Goal: Transaction & Acquisition: Purchase product/service

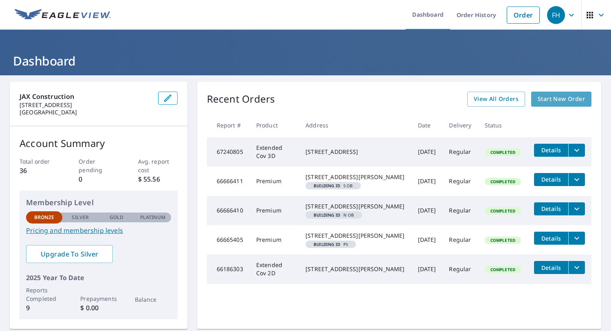
click at [567, 98] on span "Start New Order" at bounding box center [561, 99] width 47 height 10
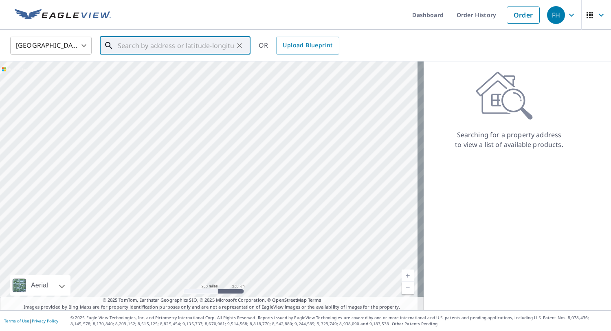
click at [172, 44] on input "text" at bounding box center [176, 45] width 116 height 23
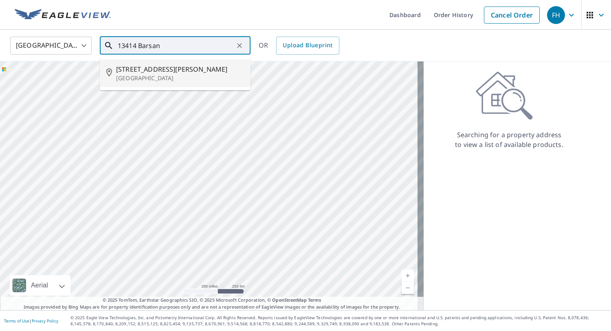
click at [185, 76] on p "[GEOGRAPHIC_DATA]" at bounding box center [180, 78] width 128 height 8
type input "[STREET_ADDRESS][PERSON_NAME]"
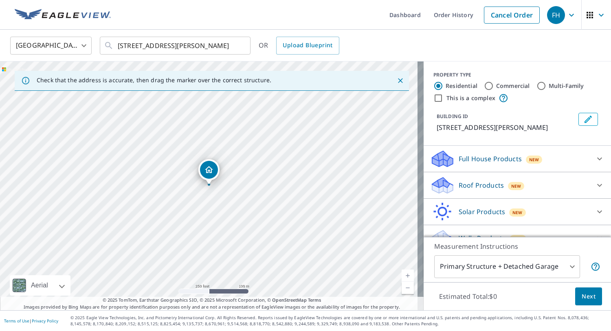
scroll to position [15, 0]
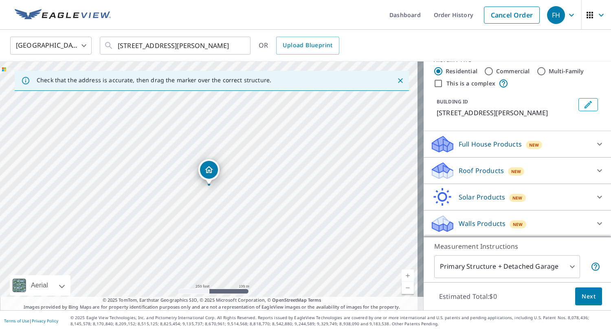
click at [574, 144] on div "Full House Products New" at bounding box center [510, 144] width 160 height 19
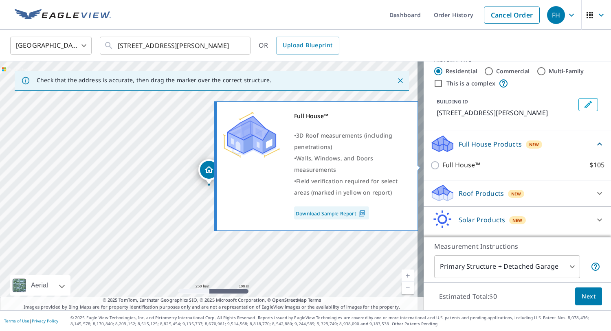
click at [538, 167] on label "Full House™ $105" at bounding box center [523, 165] width 162 height 10
click at [442, 167] on input "Full House™ $105" at bounding box center [436, 166] width 12 height 10
checkbox input "true"
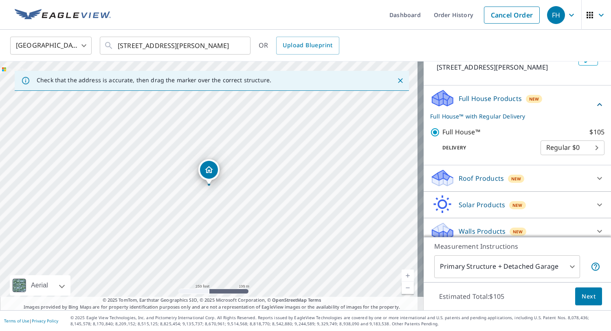
scroll to position [68, 0]
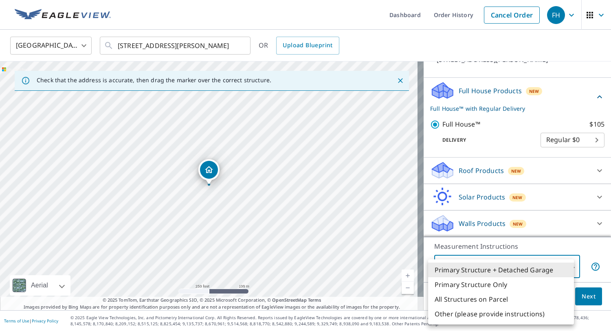
click at [569, 264] on body "FH FH Dashboard Order History Cancel Order FH [GEOGRAPHIC_DATA] [GEOGRAPHIC_DAT…" at bounding box center [305, 165] width 611 height 331
click at [550, 299] on li "All Structures on Parcel" at bounding box center [501, 299] width 146 height 15
type input "3"
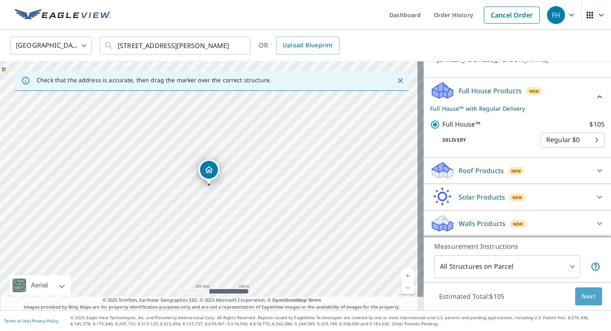
click at [582, 295] on span "Next" at bounding box center [589, 297] width 14 height 10
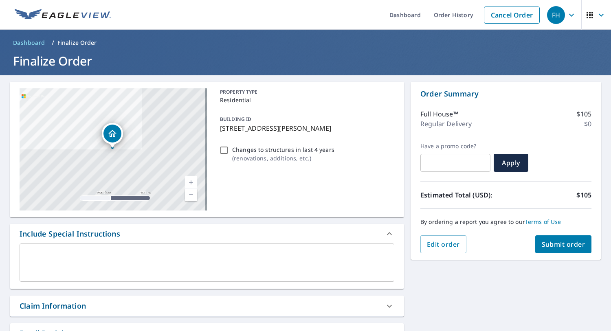
click at [544, 251] on button "Submit order" at bounding box center [563, 245] width 57 height 18
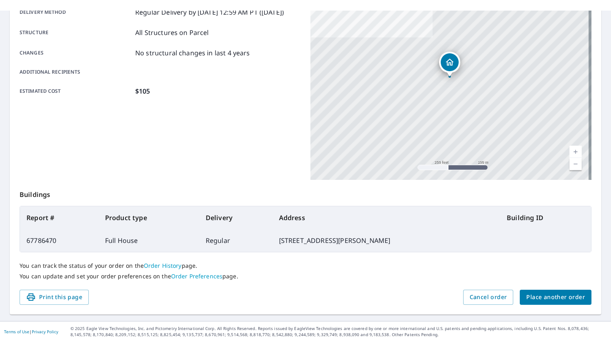
scroll to position [127, 0]
